Goal: Task Accomplishment & Management: Complete application form

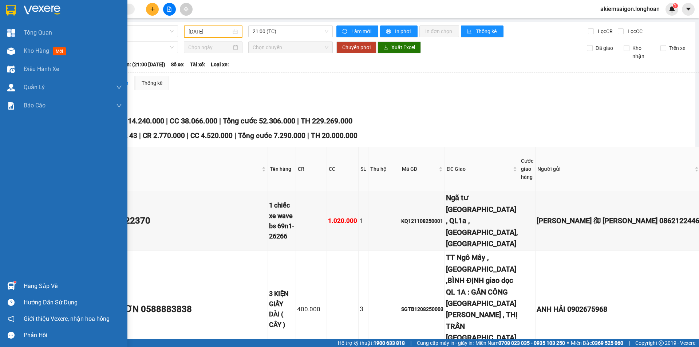
click at [11, 286] on img at bounding box center [11, 286] width 8 height 8
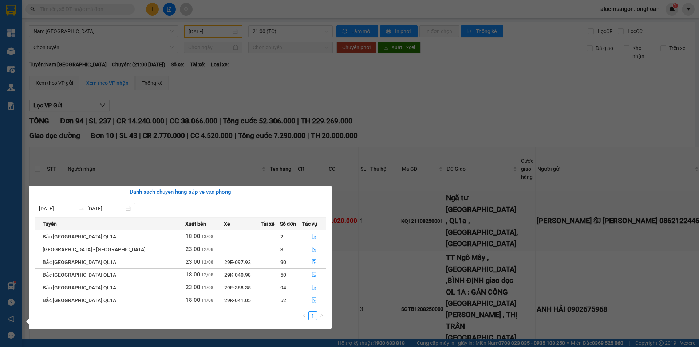
click at [313, 303] on button "button" at bounding box center [313, 300] width 23 height 12
click at [307, 301] on td "400.000" at bounding box center [311, 309] width 31 height 117
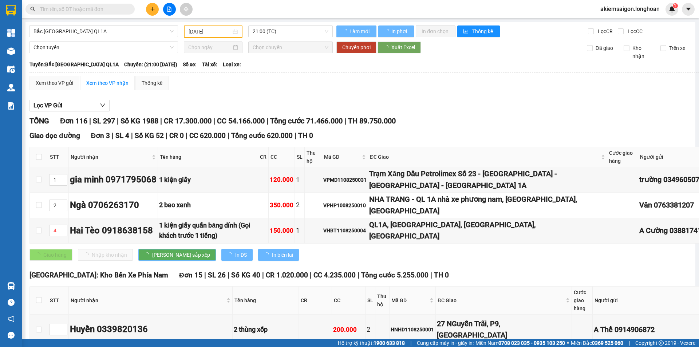
type input "[DATE]"
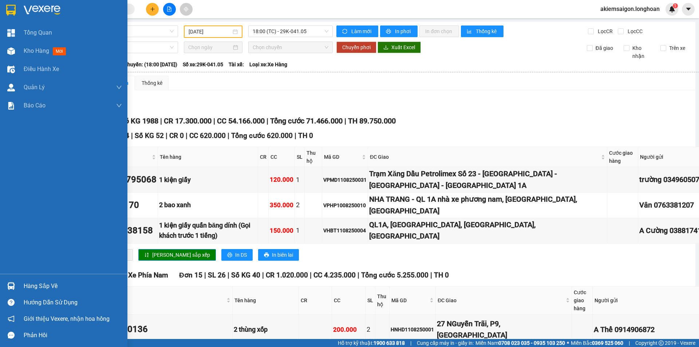
click at [12, 284] on img at bounding box center [11, 286] width 8 height 8
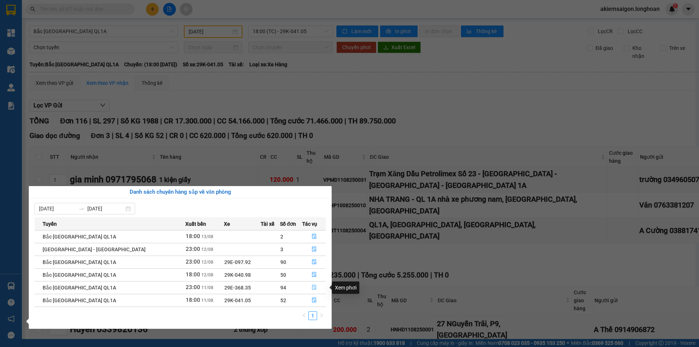
click at [312, 286] on icon "file-done" at bounding box center [314, 287] width 5 height 5
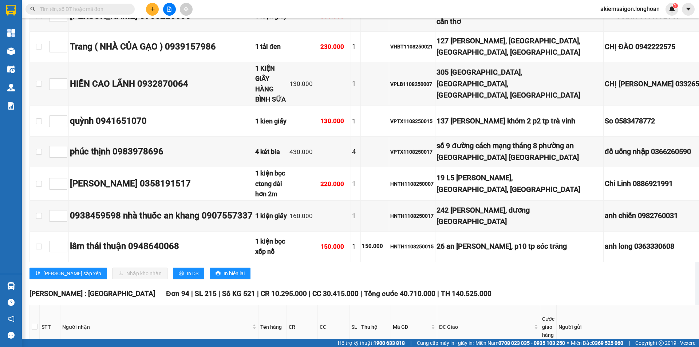
scroll to position [1153, 0]
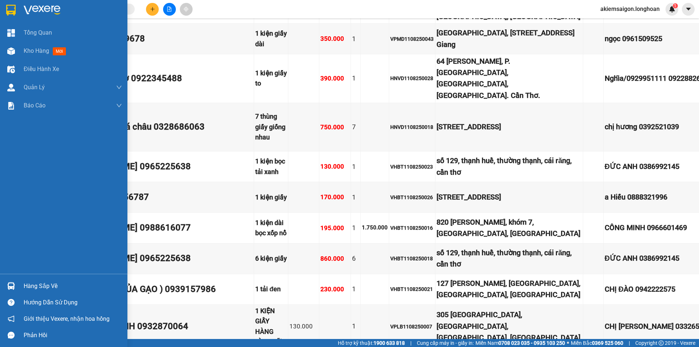
click at [9, 13] on img at bounding box center [10, 10] width 9 height 11
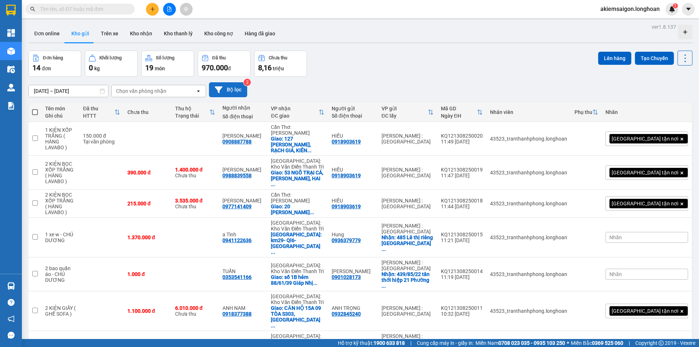
click at [238, 88] on button "Bộ lọc" at bounding box center [228, 89] width 38 height 15
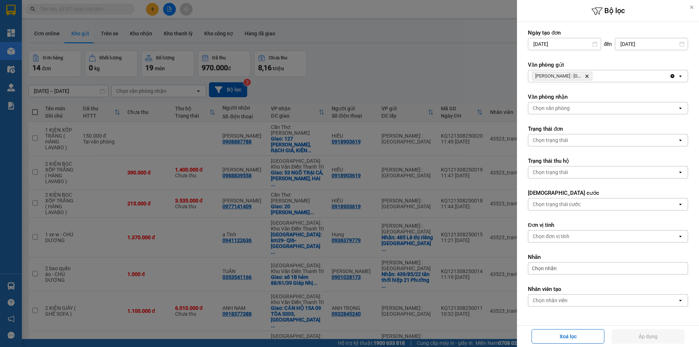
click at [608, 78] on div "[PERSON_NAME] : Kho [GEOGRAPHIC_DATA]" at bounding box center [598, 76] width 141 height 12
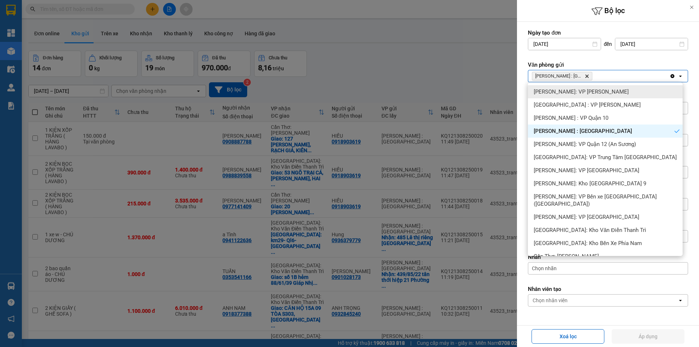
click at [611, 90] on div "[PERSON_NAME]: VP [PERSON_NAME]" at bounding box center [605, 91] width 155 height 13
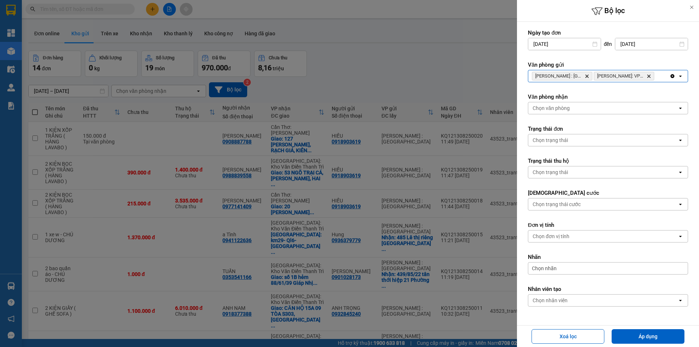
click at [658, 75] on div "[PERSON_NAME] : Kho Quận 12 Delete [PERSON_NAME]: VP Bình [PERSON_NAME]" at bounding box center [598, 76] width 141 height 12
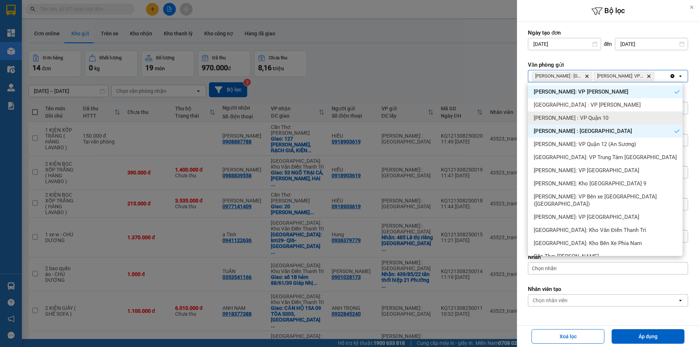
click at [604, 114] on div "[PERSON_NAME] : VP Quận 10" at bounding box center [605, 117] width 155 height 13
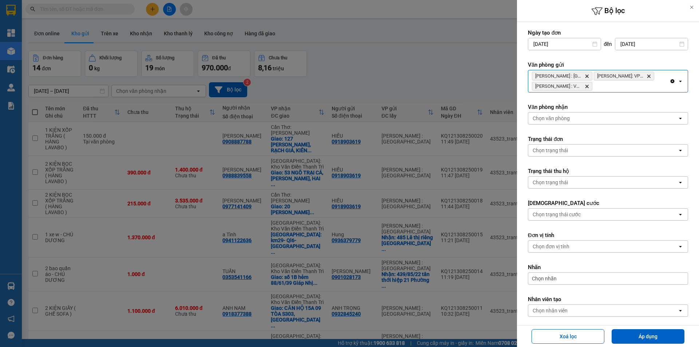
click at [625, 87] on div "[PERSON_NAME] : Kho Quận 12 Delete [PERSON_NAME][GEOGRAPHIC_DATA]: VP Bình Thạn…" at bounding box center [598, 81] width 141 height 22
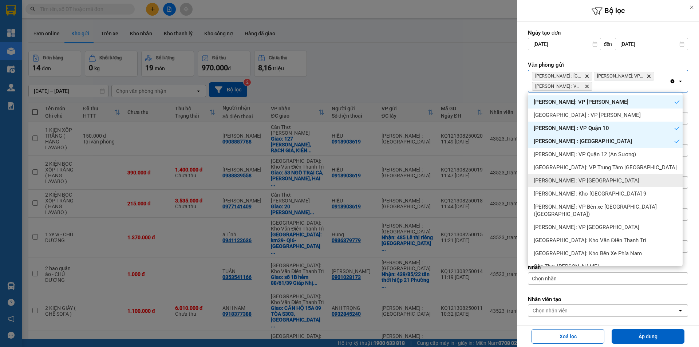
click at [625, 182] on div "[PERSON_NAME]: VP [GEOGRAPHIC_DATA]" at bounding box center [605, 180] width 155 height 13
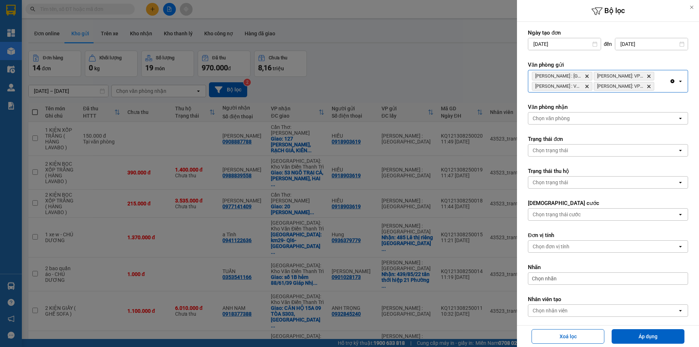
click at [657, 85] on div "[PERSON_NAME] : Kho Quận 12 Delete Hồ Chí [GEOGRAPHIC_DATA]: VP Bình Thạnh Dele…" at bounding box center [598, 81] width 141 height 22
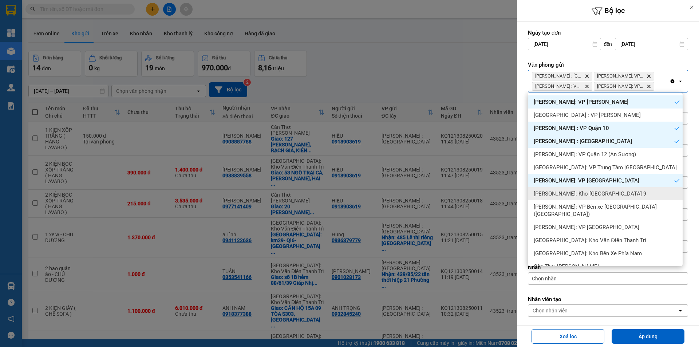
click at [624, 195] on div "[PERSON_NAME]: Kho [GEOGRAPHIC_DATA] 9" at bounding box center [605, 193] width 155 height 13
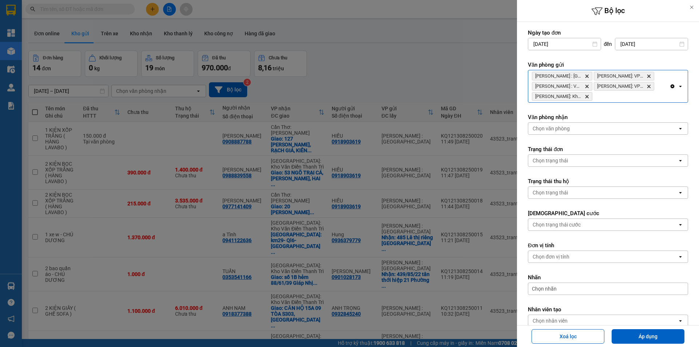
click at [629, 94] on div "[PERSON_NAME] : Kho Quận 12 Delete Hồ Chí [GEOGRAPHIC_DATA]: VP Bình Thạnh Dele…" at bounding box center [598, 86] width 141 height 32
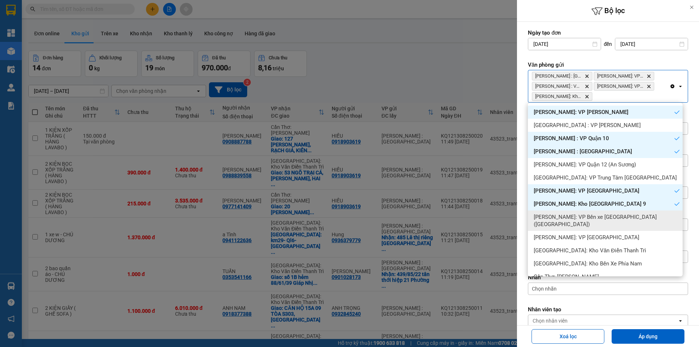
click at [608, 218] on span "[PERSON_NAME]: VP Bến xe [GEOGRAPHIC_DATA] ([GEOGRAPHIC_DATA])" at bounding box center [607, 220] width 146 height 15
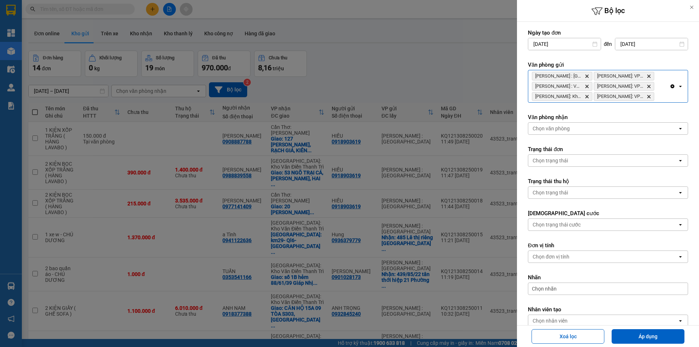
click at [669, 90] on div "Clear all open" at bounding box center [678, 86] width 18 height 32
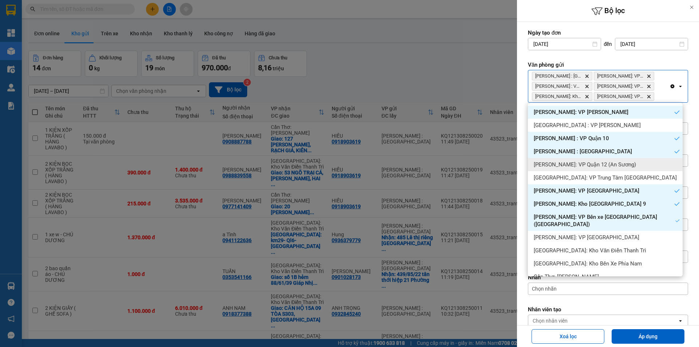
click at [590, 166] on span "[PERSON_NAME]: VP Quận 12 (An Sương)" at bounding box center [585, 164] width 102 height 7
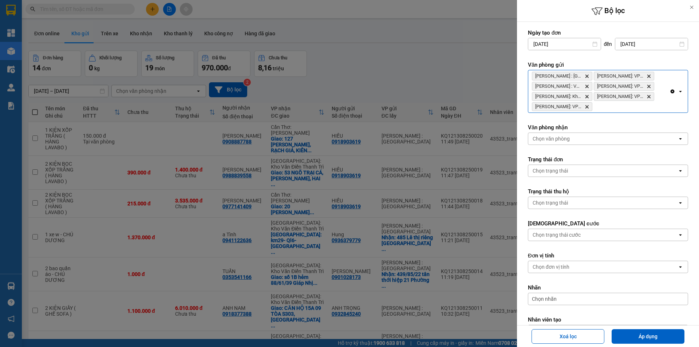
click at [637, 109] on div "[PERSON_NAME] : Kho Quận 12 Delete Hồ Chí [GEOGRAPHIC_DATA]: VP [GEOGRAPHIC_DAT…" at bounding box center [598, 91] width 141 height 42
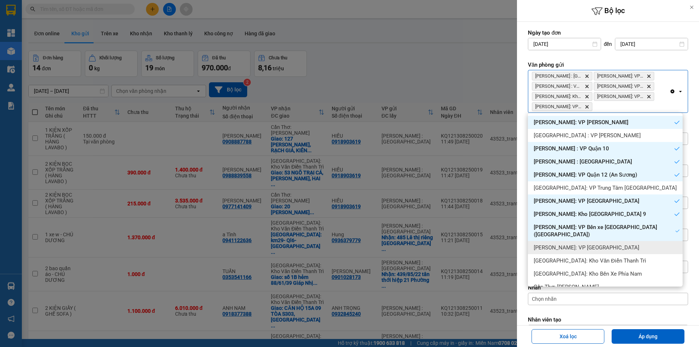
click at [593, 244] on span "[PERSON_NAME]: VP [GEOGRAPHIC_DATA]" at bounding box center [587, 247] width 106 height 7
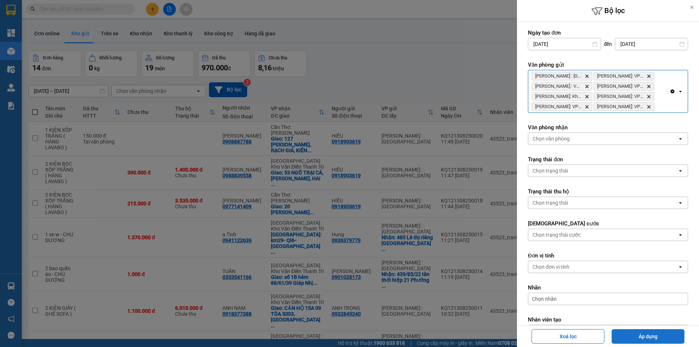
drag, startPoint x: 650, startPoint y: 336, endPoint x: 624, endPoint y: 331, distance: 25.9
click at [649, 336] on button "Áp dụng" at bounding box center [648, 336] width 73 height 15
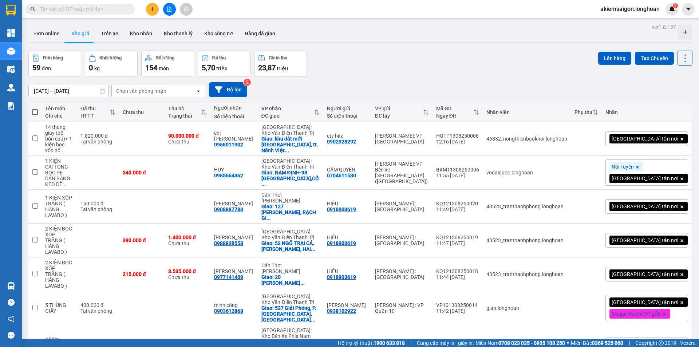
click at [406, 61] on div "Đơn hàng 59 đơn Khối lượng 0 kg Số lượng 154 món Đã thu 5,70 triệu Chưa thu 23,…" at bounding box center [360, 64] width 664 height 26
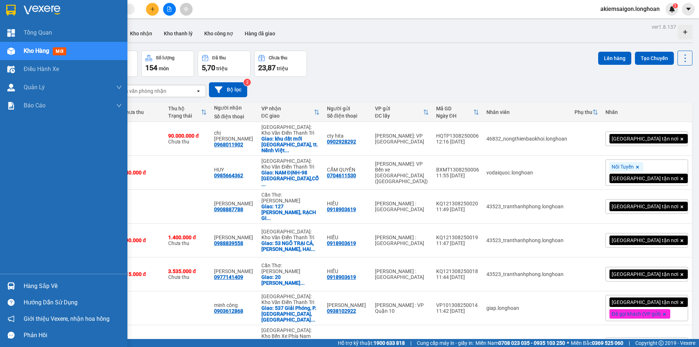
click at [9, 285] on img at bounding box center [11, 286] width 8 height 8
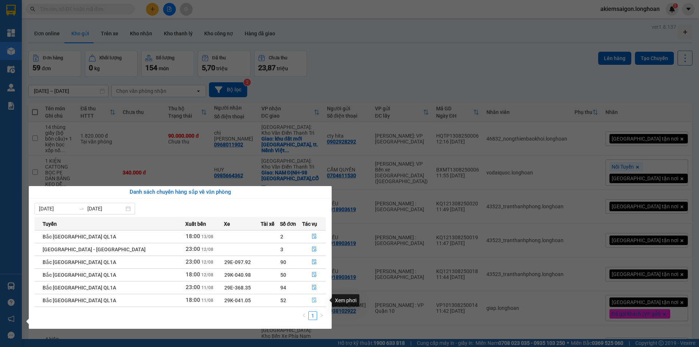
click at [305, 301] on button "button" at bounding box center [313, 300] width 23 height 12
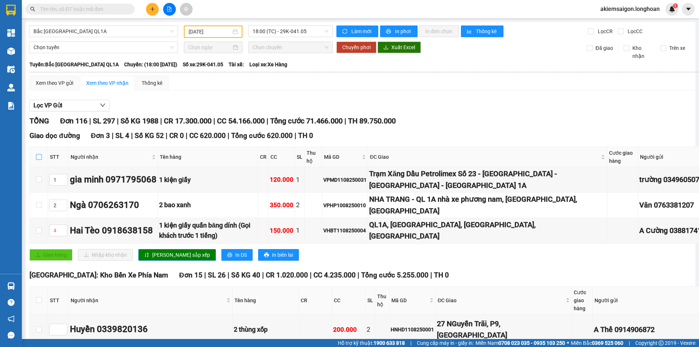
click at [36, 156] on input "checkbox" at bounding box center [39, 157] width 6 height 6
checkbox input "true"
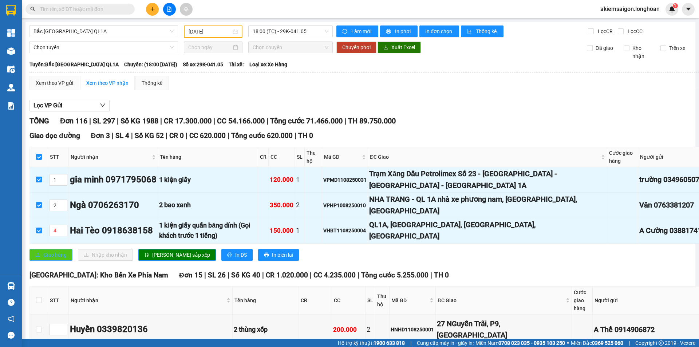
click at [55, 255] on span "Giao hàng" at bounding box center [54, 255] width 23 height 8
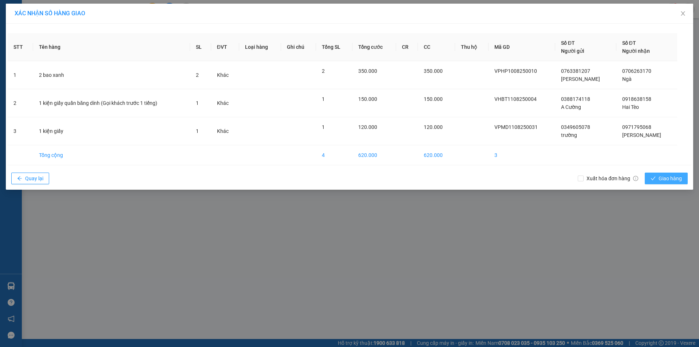
click at [659, 177] on span "Giao hàng" at bounding box center [669, 178] width 23 height 8
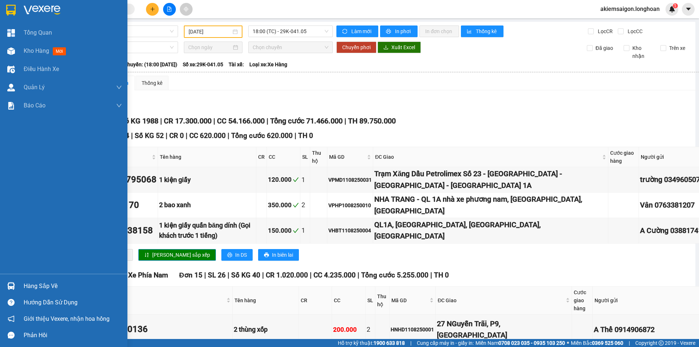
click at [11, 11] on img at bounding box center [10, 10] width 9 height 11
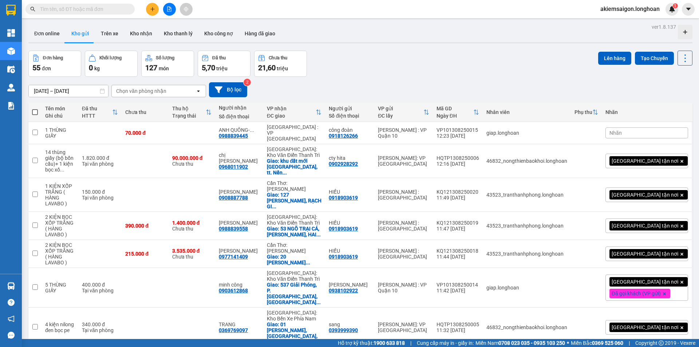
click at [152, 91] on div "Chọn văn phòng nhận" at bounding box center [141, 90] width 50 height 7
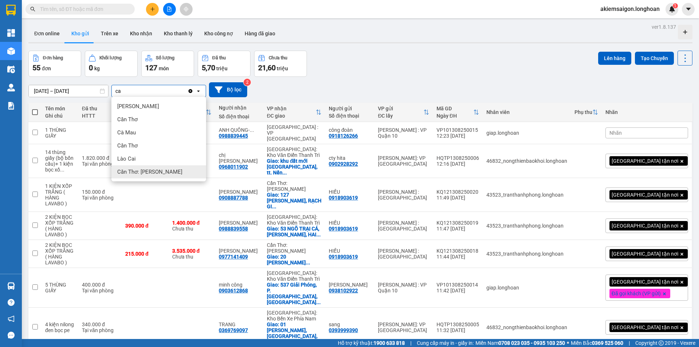
type input "ca"
click at [155, 172] on span "Cần Thơ: [PERSON_NAME]" at bounding box center [149, 171] width 65 height 7
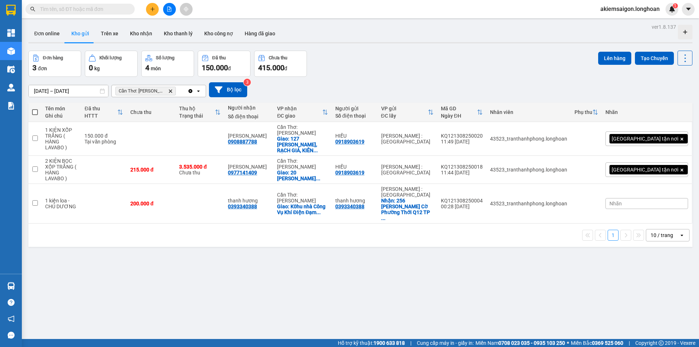
drag, startPoint x: 234, startPoint y: 289, endPoint x: 233, endPoint y: 280, distance: 8.9
click at [234, 286] on div "ver 1.8.137 Đơn online Kho gửi Trên xe Kho nhận Kho thanh lý Kho công nợ Hàng đ…" at bounding box center [360, 195] width 670 height 347
click at [329, 249] on div "ver 1.8.137 Đơn online Kho gửi Trên xe Kho nhận Kho thanh lý Kho công nợ Hàng đ…" at bounding box center [360, 195] width 670 height 347
click at [189, 90] on icon "Clear all" at bounding box center [191, 91] width 4 height 4
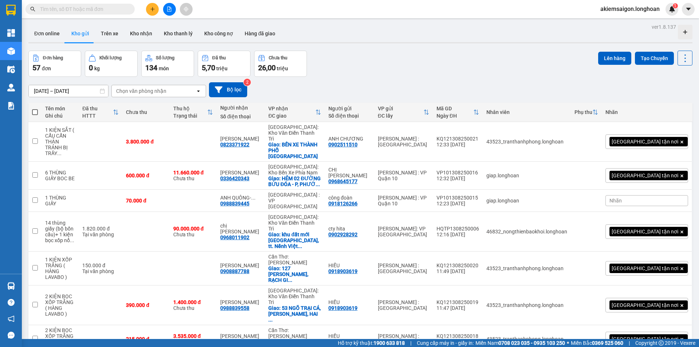
drag, startPoint x: 385, startPoint y: 51, endPoint x: 386, endPoint y: 47, distance: 4.0
click at [385, 50] on div "ver 1.8.137 Đơn online Kho gửi Trên xe Kho nhận Kho thanh lý Kho công nợ Hàng đ…" at bounding box center [360, 266] width 670 height 488
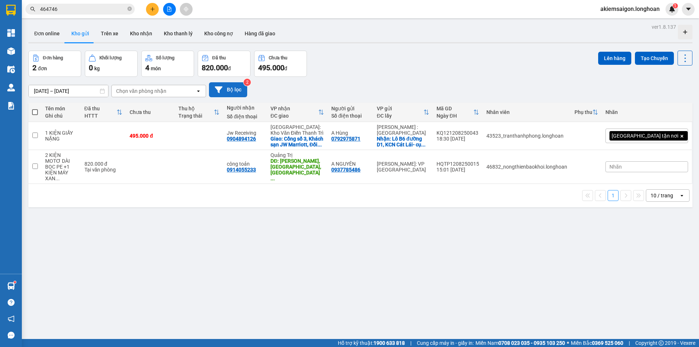
click at [236, 91] on button "Bộ lọc" at bounding box center [228, 89] width 38 height 15
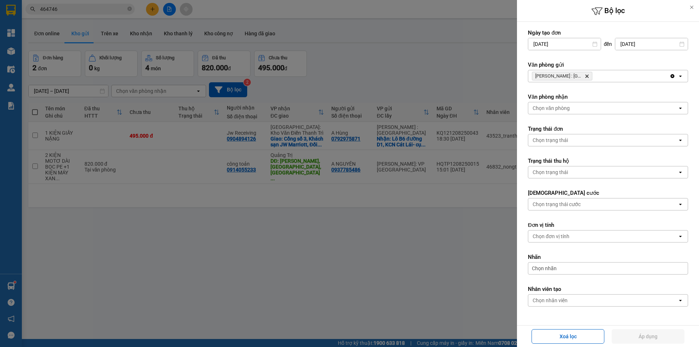
click at [588, 76] on icon "Delete" at bounding box center [587, 76] width 4 height 4
click at [588, 76] on div "Chọn văn phòng" at bounding box center [602, 76] width 149 height 12
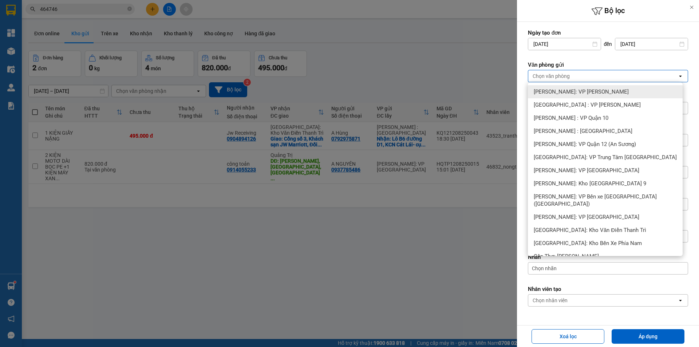
click at [587, 95] on span "[PERSON_NAME]: VP [PERSON_NAME]" at bounding box center [581, 91] width 95 height 7
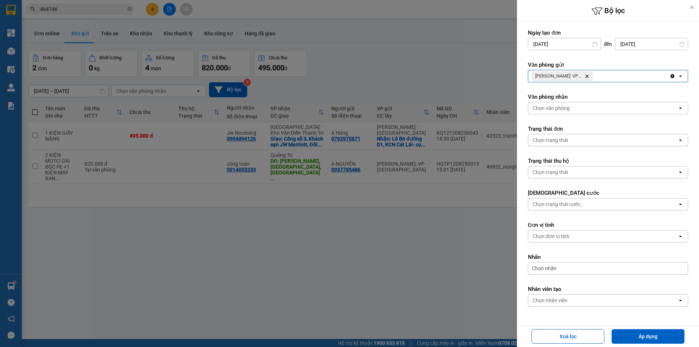
click at [658, 334] on button "Áp dụng" at bounding box center [648, 336] width 73 height 15
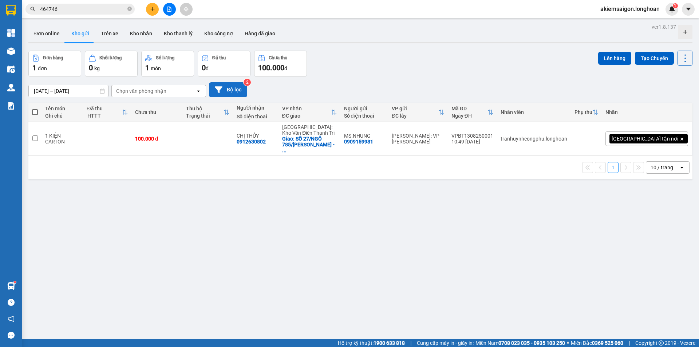
click at [228, 85] on button "Bộ lọc" at bounding box center [228, 89] width 38 height 15
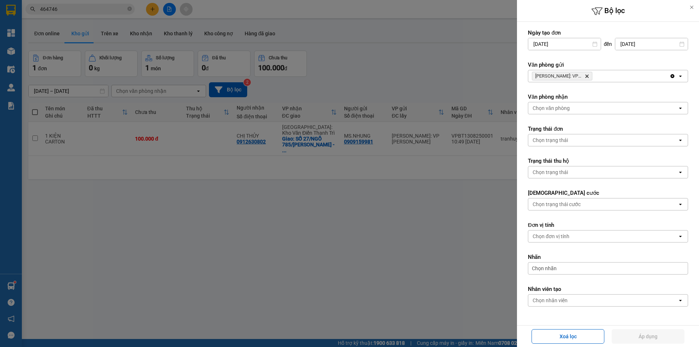
click at [589, 73] on span "Hồ Chí Minh: VP Bình Thạnh Delete" at bounding box center [562, 76] width 60 height 9
click at [586, 77] on icon "Hồ Chí Minh: VP Bình Thạnh, close by backspace" at bounding box center [586, 76] width 3 height 3
click at [585, 77] on div "Chọn văn phòng" at bounding box center [602, 76] width 149 height 12
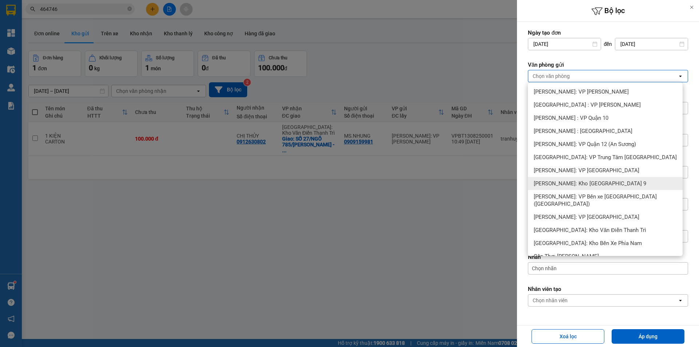
drag, startPoint x: 603, startPoint y: 181, endPoint x: 607, endPoint y: 185, distance: 5.7
click at [603, 183] on span "[PERSON_NAME]: Kho [GEOGRAPHIC_DATA] 9" at bounding box center [590, 183] width 112 height 7
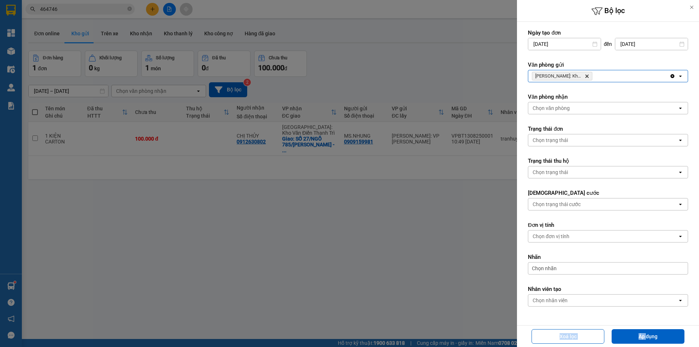
click at [645, 325] on div "Bộ lọc Ngày tạo đơn 15/07/2025 Press the down arrow key to interact with the ca…" at bounding box center [608, 173] width 182 height 347
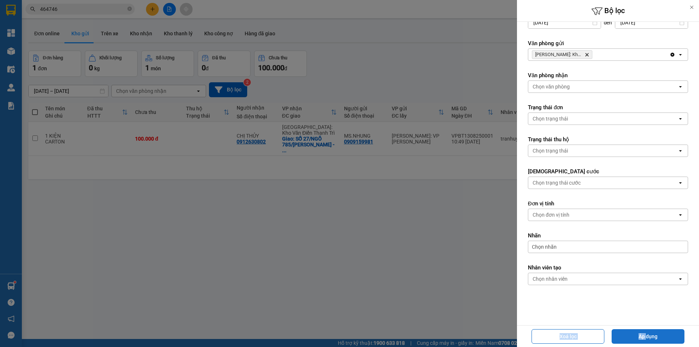
click at [646, 337] on button "Áp dụng" at bounding box center [648, 336] width 73 height 15
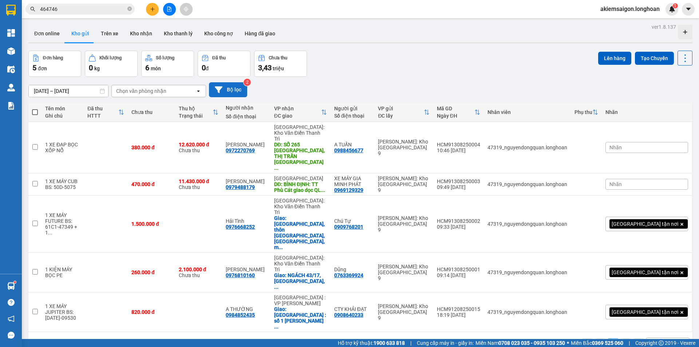
click at [229, 88] on button "Bộ lọc" at bounding box center [228, 89] width 38 height 15
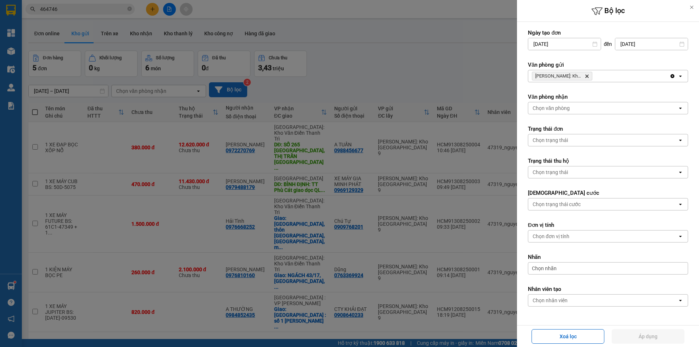
click at [229, 88] on div at bounding box center [349, 173] width 699 height 347
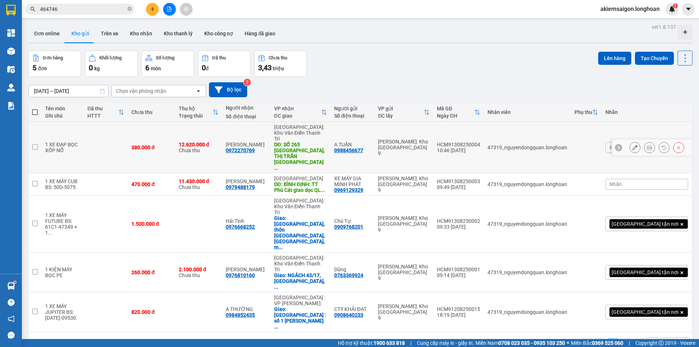
click at [629, 142] on div at bounding box center [634, 147] width 11 height 11
click at [632, 145] on icon at bounding box center [634, 147] width 5 height 5
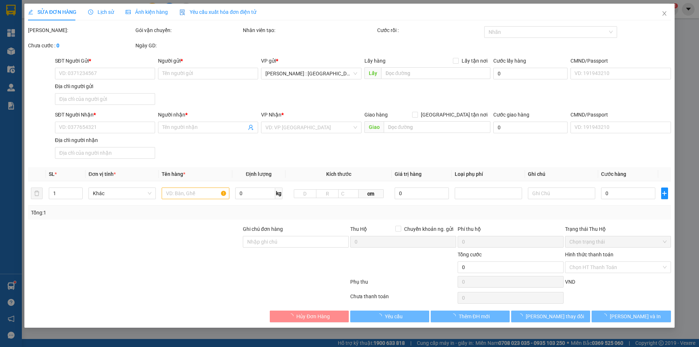
type input "0988456677"
type input "A TUẤN"
type input "0972270769"
type input "ANH LINH"
type input "SỐ 265 ĐIỆN BIÊN PHỦ, THỊ TRẤN THAN UYÊN, HUYỆN THAN UYÊN, LAI CHÂU"
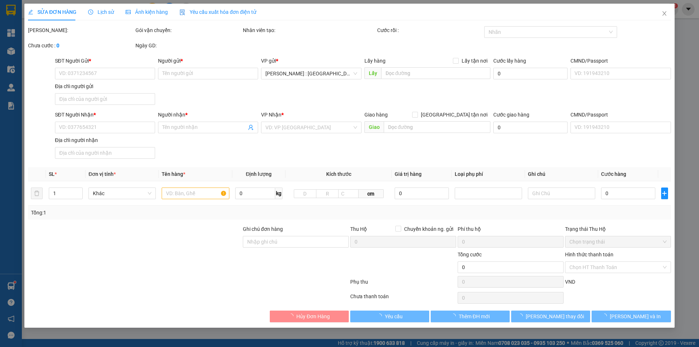
type input "nhận theo kiện-giao nguyên kiên-hư hỏng không chịu trách nhiệm"
type input "380.000"
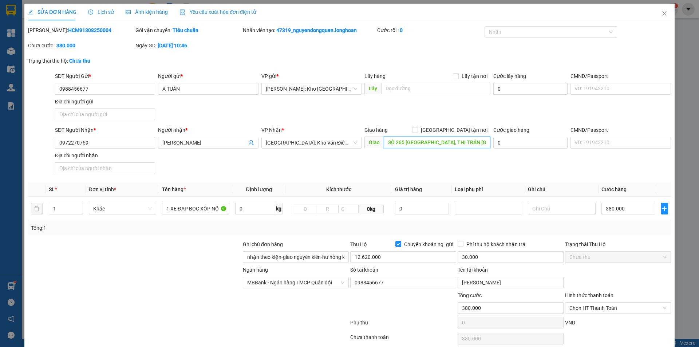
click at [437, 144] on input "SỐ 265 ĐIỆN BIÊN PHỦ, THỊ TRẤN THAN UYÊN, HUYỆN THAN UYÊN, LAI CHÂU" at bounding box center [437, 142] width 107 height 12
click at [417, 128] on input "[GEOGRAPHIC_DATA] tận nơi" at bounding box center [414, 129] width 5 height 5
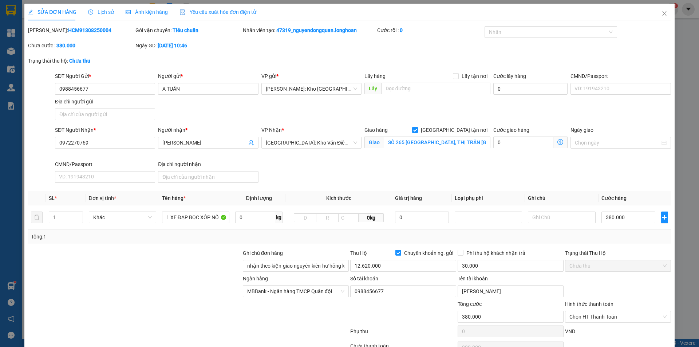
click at [451, 126] on label "[GEOGRAPHIC_DATA] tận nơi" at bounding box center [451, 130] width 78 height 8
click at [417, 127] on input "[GEOGRAPHIC_DATA] tận nơi" at bounding box center [414, 129] width 5 height 5
checkbox input "false"
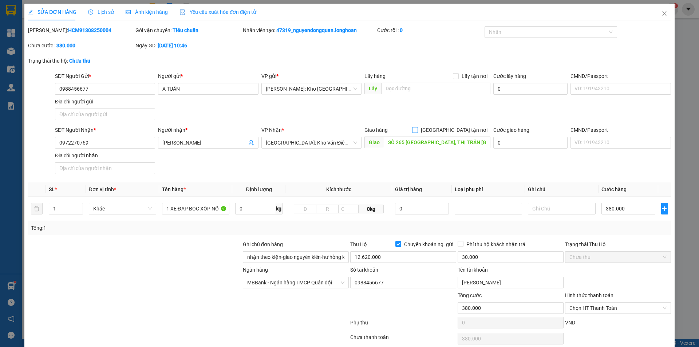
scroll to position [30, 0]
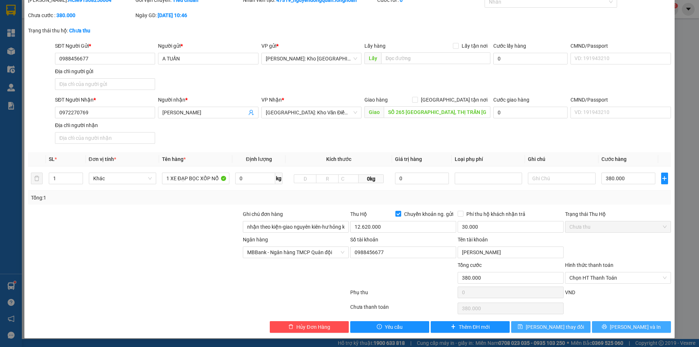
click at [596, 332] on button "Lưu và In" at bounding box center [631, 327] width 79 height 12
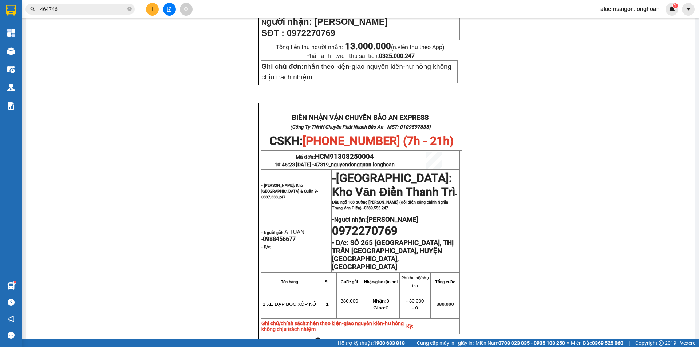
scroll to position [364, 0]
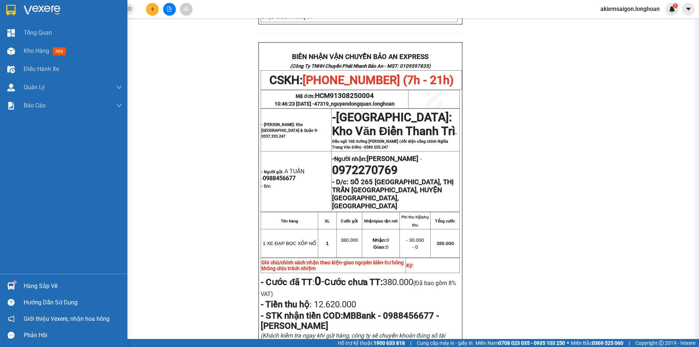
click at [10, 9] on img at bounding box center [10, 10] width 9 height 11
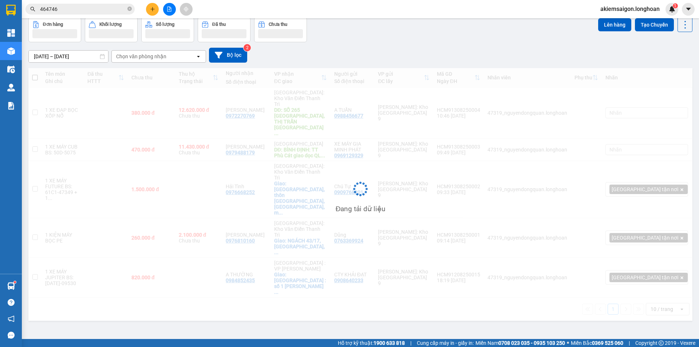
scroll to position [33, 0]
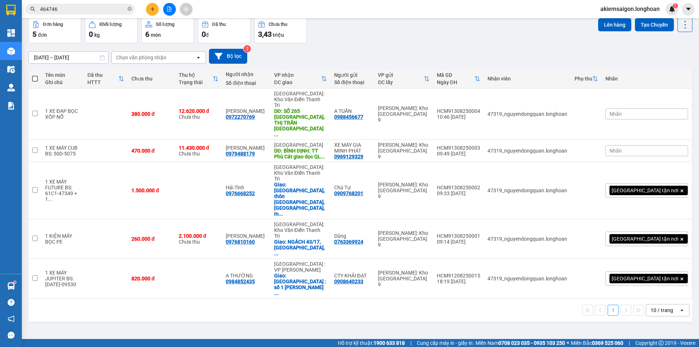
click at [286, 303] on div "ver 1.8.137 Đơn online Kho gửi Trên xe Kho nhận Kho thanh lý Kho công nợ Hàng đ…" at bounding box center [360, 161] width 670 height 347
click at [247, 307] on div "ver 1.8.137 Đơn online Kho gửi Trên xe Kho nhận Kho thanh lý Kho công nợ Hàng đ…" at bounding box center [360, 161] width 670 height 347
